Goal: Information Seeking & Learning: Learn about a topic

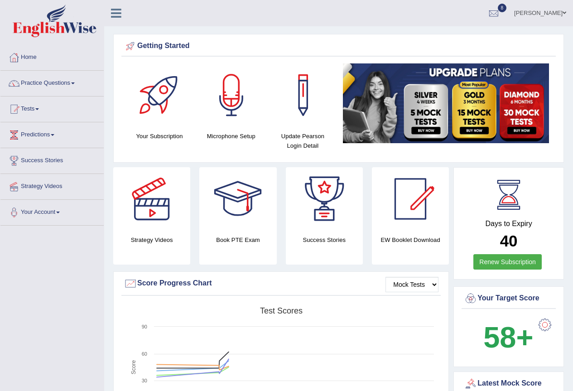
click at [539, 14] on link "Nahid Shikder" at bounding box center [540, 12] width 66 height 24
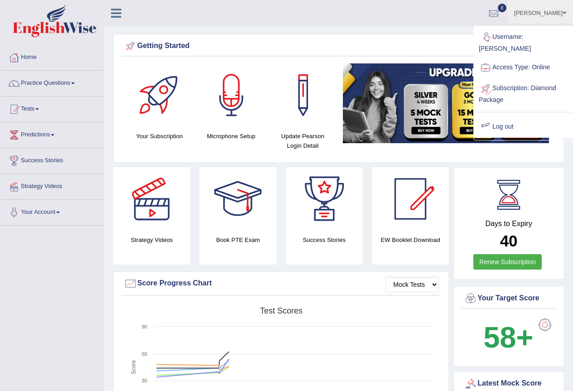
click at [494, 116] on link "Log out" at bounding box center [523, 126] width 98 height 21
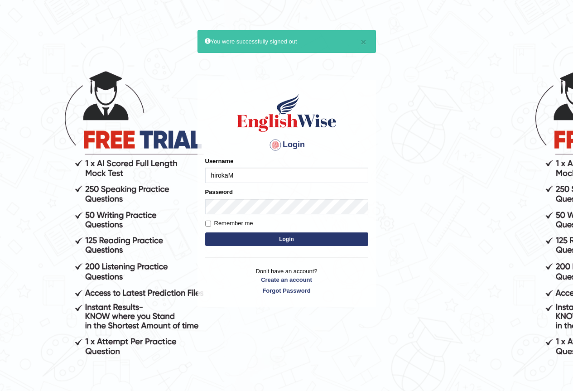
type input "hirokaM"
click at [302, 237] on button "Login" at bounding box center [286, 239] width 163 height 14
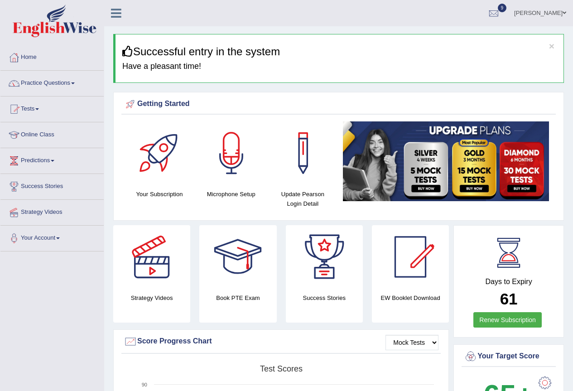
click at [39, 107] on link "Tests" at bounding box center [51, 107] width 103 height 23
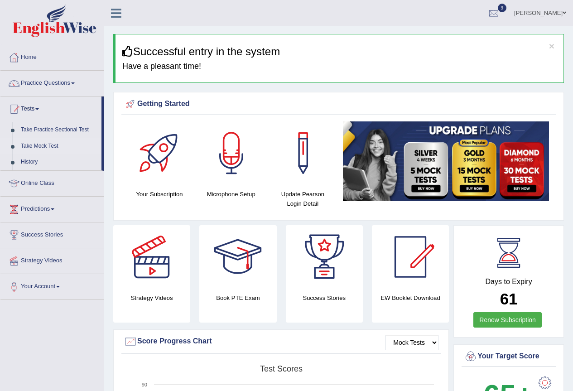
click at [48, 145] on link "Take Mock Test" at bounding box center [59, 146] width 85 height 16
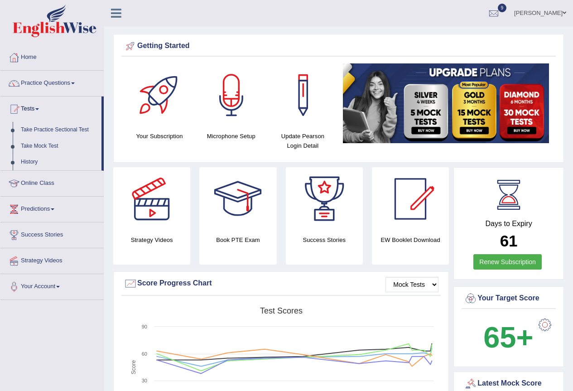
click at [33, 162] on link "History" at bounding box center [59, 162] width 85 height 16
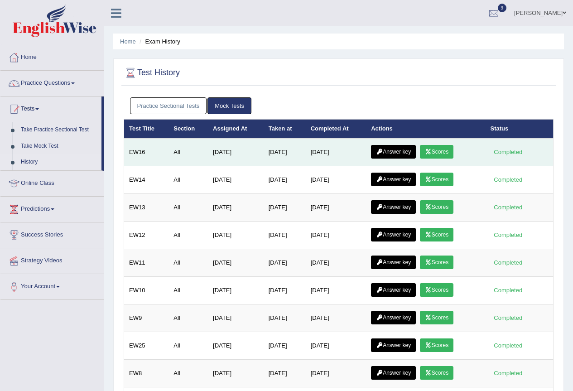
click at [433, 146] on link "Scores" at bounding box center [437, 152] width 34 height 14
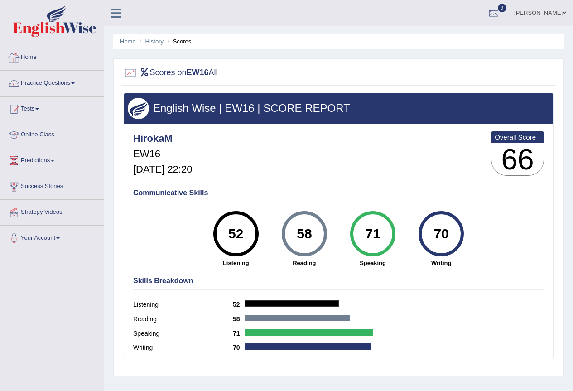
click at [30, 56] on link "Home" at bounding box center [51, 56] width 103 height 23
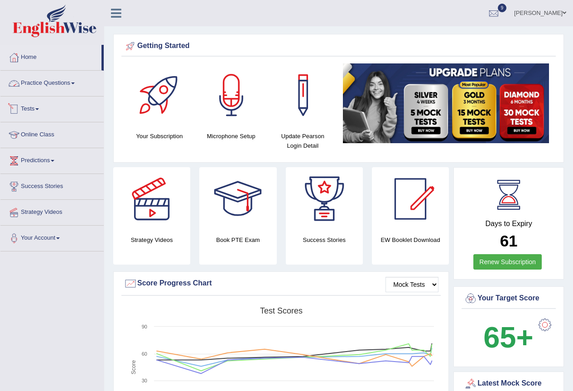
click at [65, 80] on link "Practice Questions" at bounding box center [51, 82] width 103 height 23
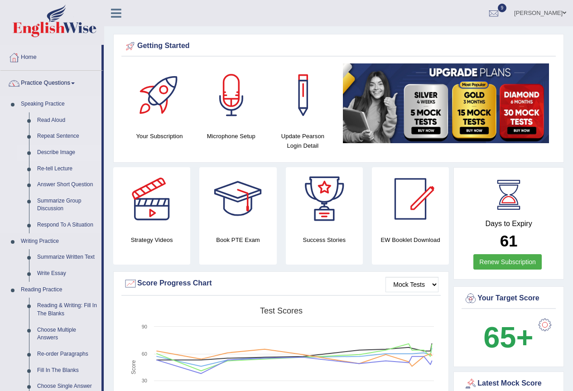
click at [68, 150] on link "Describe Image" at bounding box center [67, 152] width 68 height 16
